Goal: Ask a question

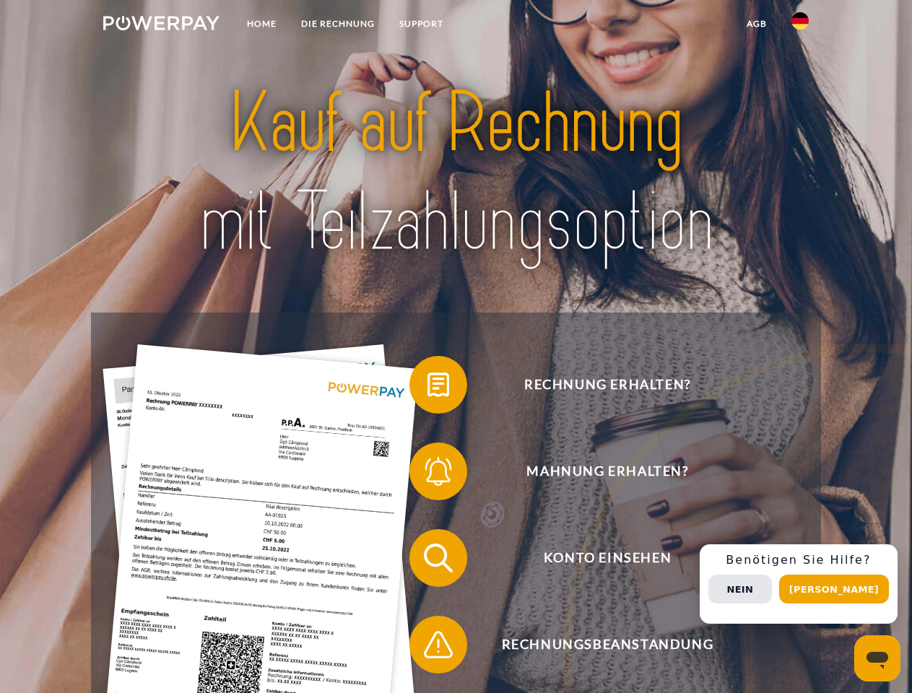
click at [161, 25] on img at bounding box center [161, 23] width 116 height 14
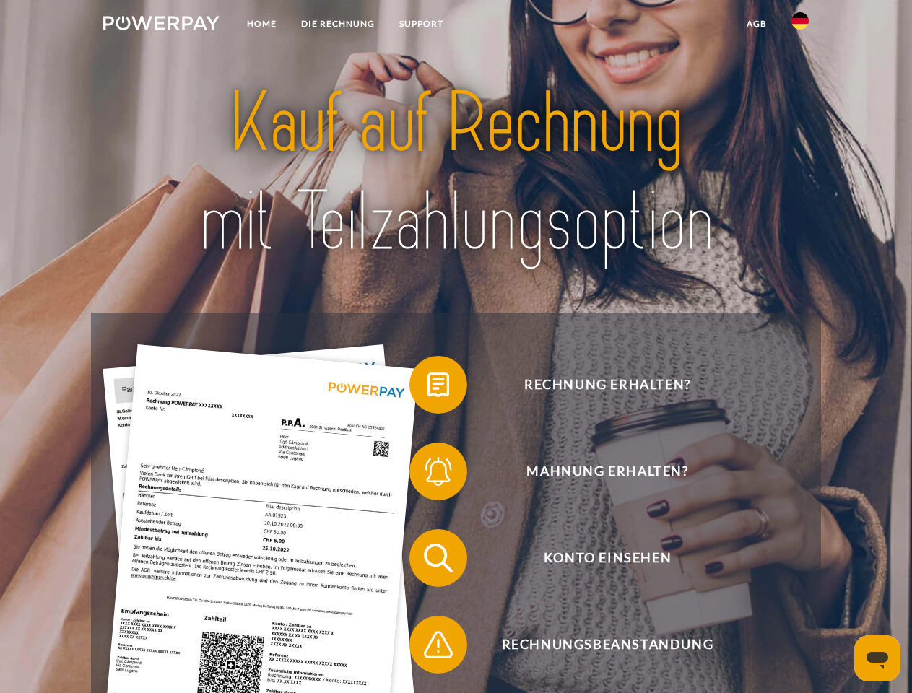
click at [800, 25] on img at bounding box center [799, 20] width 17 height 17
click at [756, 24] on link "agb" at bounding box center [756, 24] width 45 height 26
click at [427, 388] on span at bounding box center [416, 385] width 72 height 72
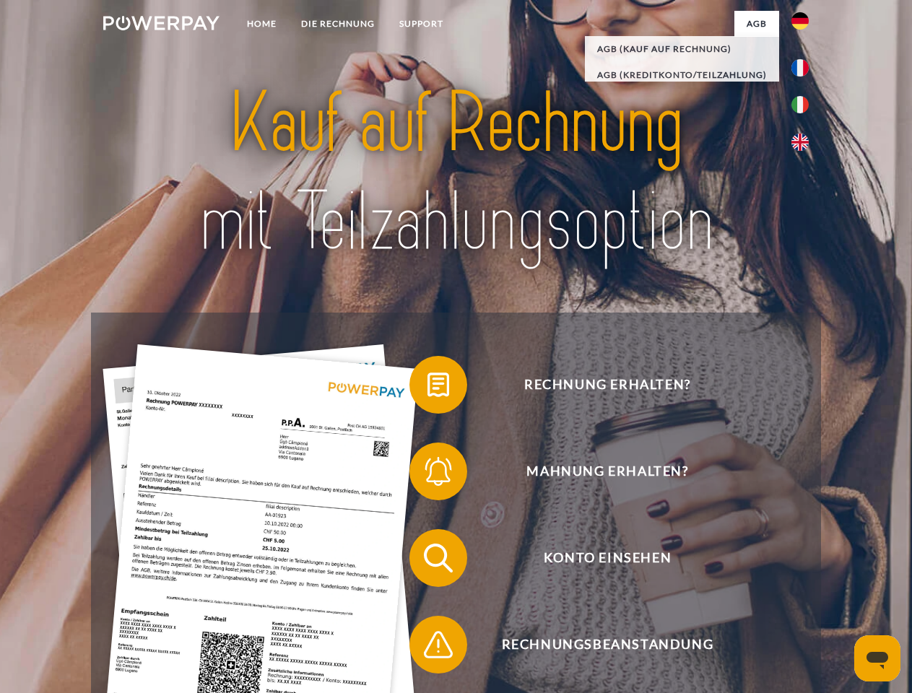
click at [427, 474] on span at bounding box center [416, 471] width 72 height 72
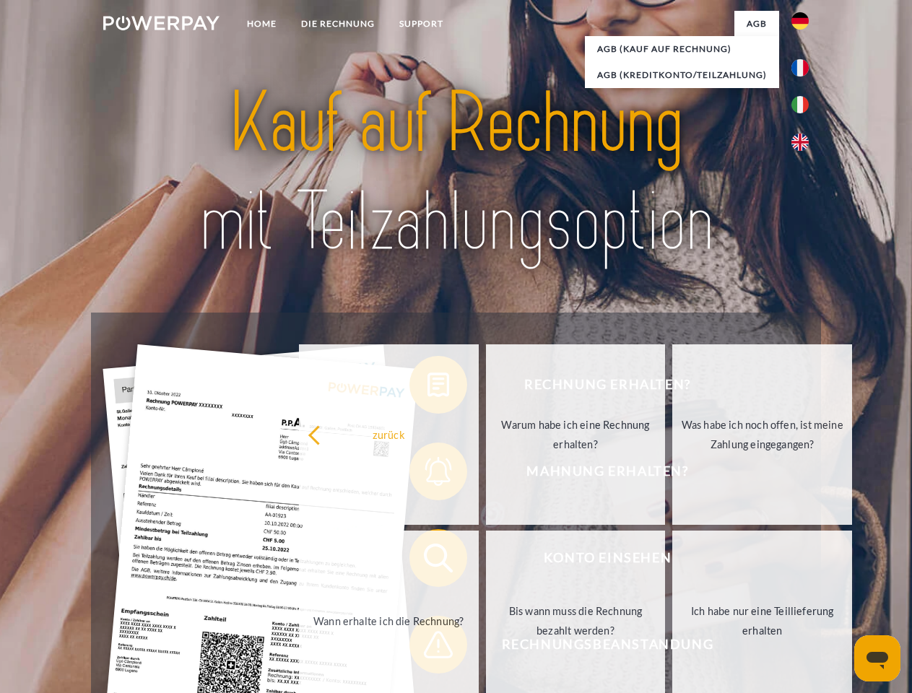
click at [486, 561] on link "Bis wann muss die Rechnung bezahlt werden?" at bounding box center [576, 620] width 180 height 180
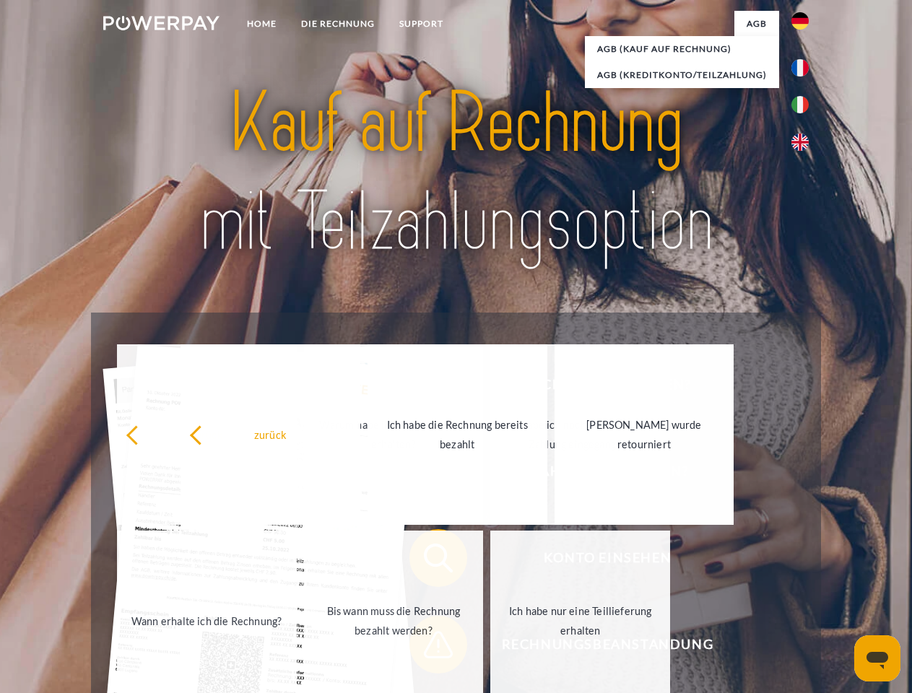
click at [490, 647] on link "Ich habe nur eine Teillieferung erhalten" at bounding box center [580, 620] width 180 height 180
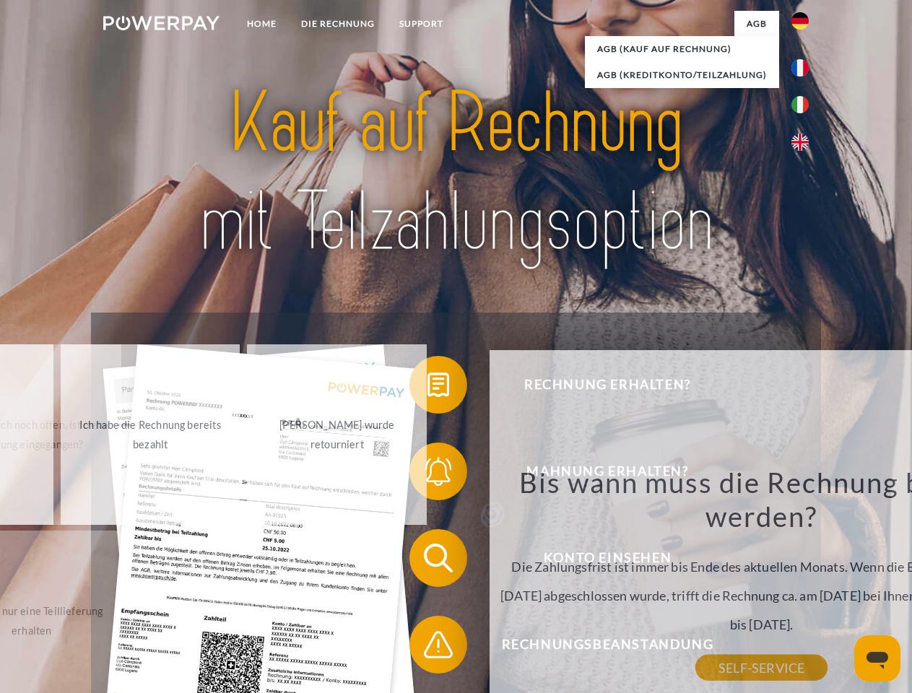
click at [803, 584] on div "zurück Warum habe ich eine Rechnung erhalten? POWERPAY ist der Rechnungsherstel…" at bounding box center [761, 548] width 583 height 414
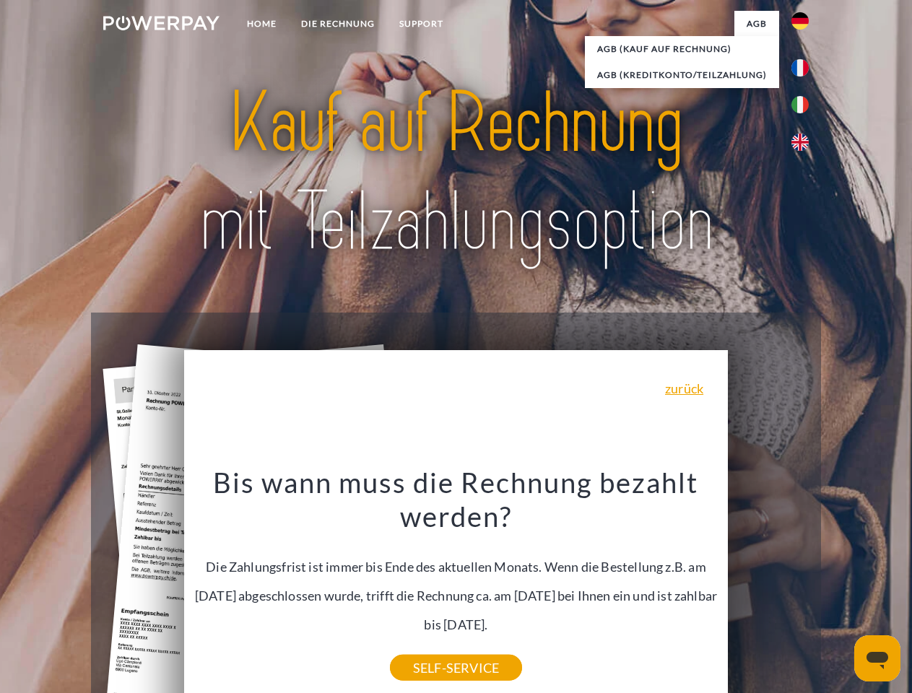
click at [768, 587] on span "Konto einsehen" at bounding box center [607, 558] width 354 height 58
click at [839, 589] on header "Home DIE RECHNUNG SUPPORT" at bounding box center [456, 498] width 912 height 997
